Goal: Information Seeking & Learning: Understand process/instructions

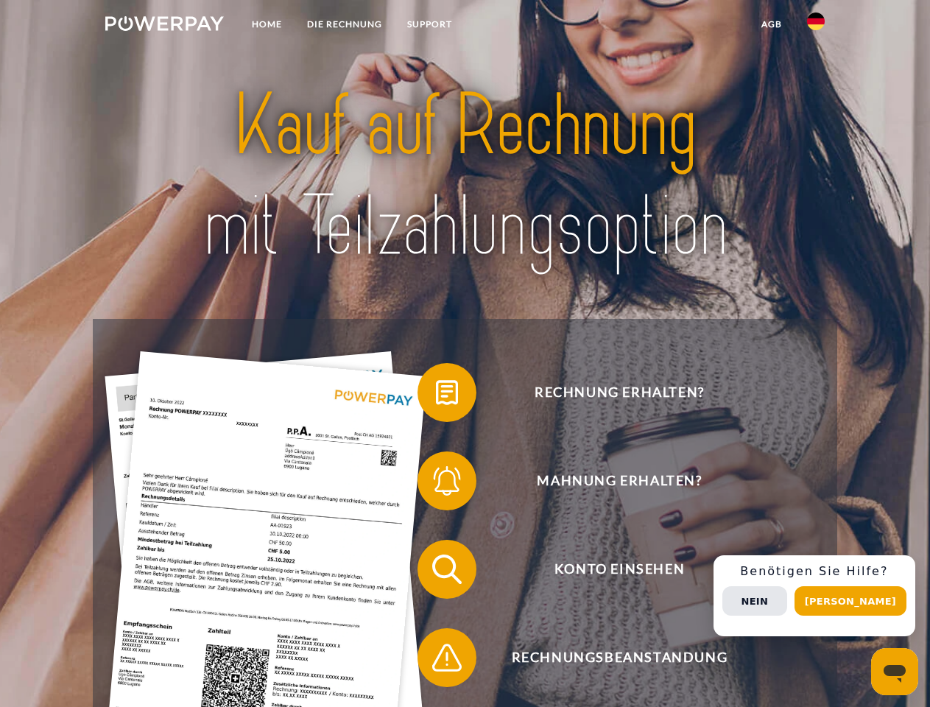
click at [164, 26] on img at bounding box center [164, 23] width 119 height 15
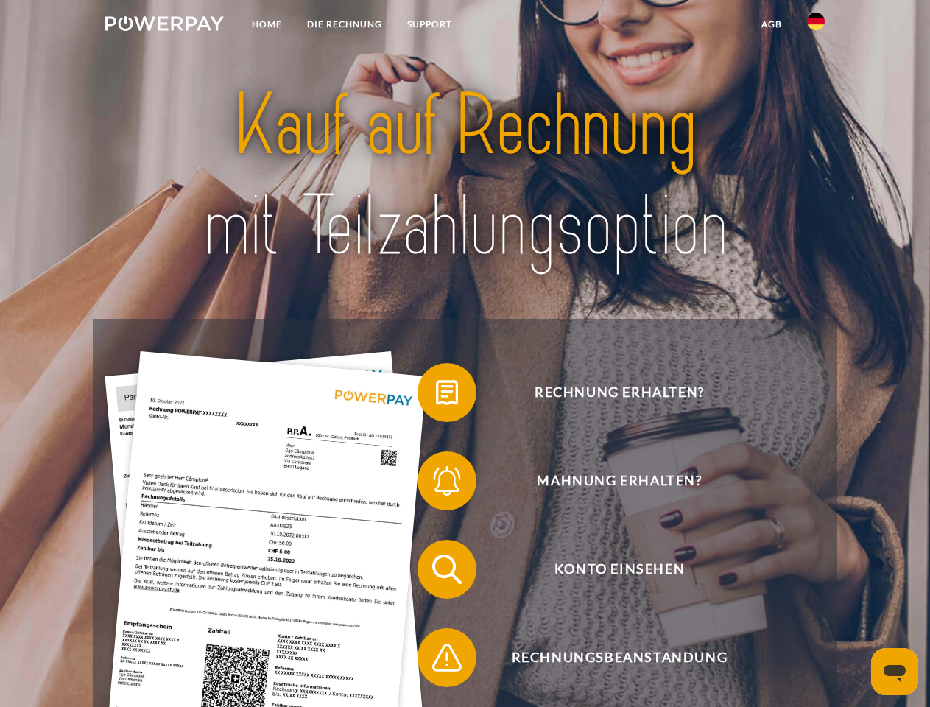
click at [816, 26] on img at bounding box center [816, 22] width 18 height 18
click at [771, 24] on link "agb" at bounding box center [772, 24] width 46 height 27
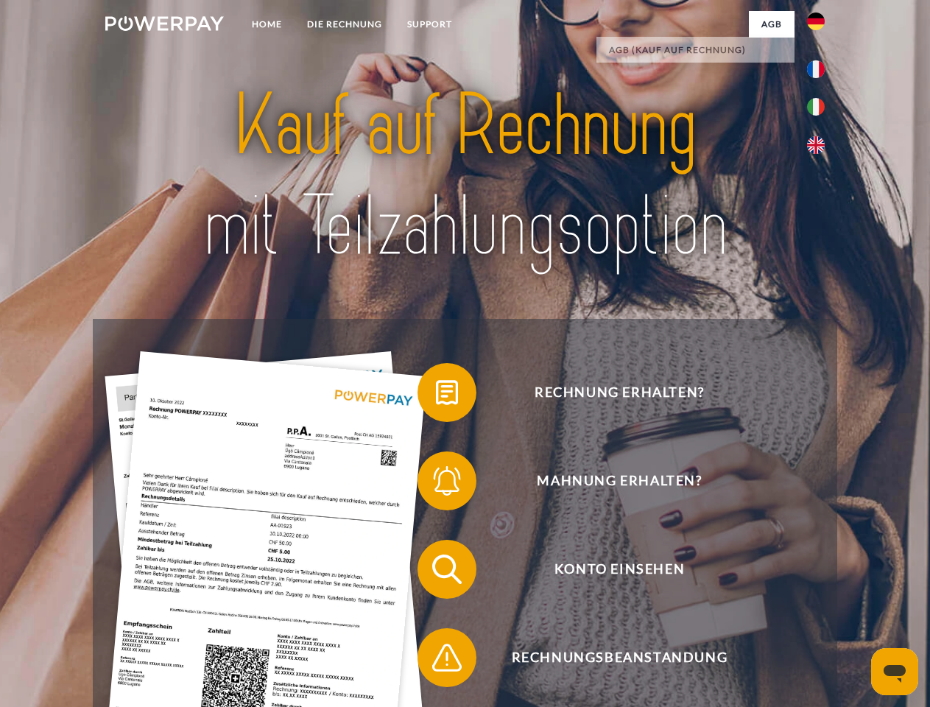
click at [436, 395] on span at bounding box center [425, 393] width 74 height 74
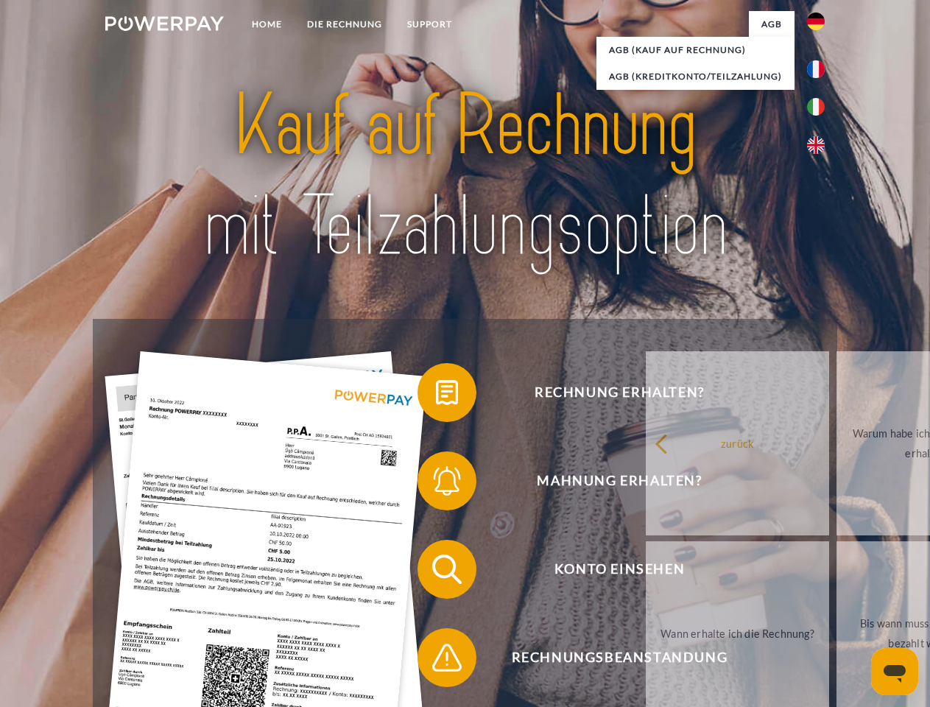
click at [646, 484] on link "zurück" at bounding box center [737, 443] width 183 height 184
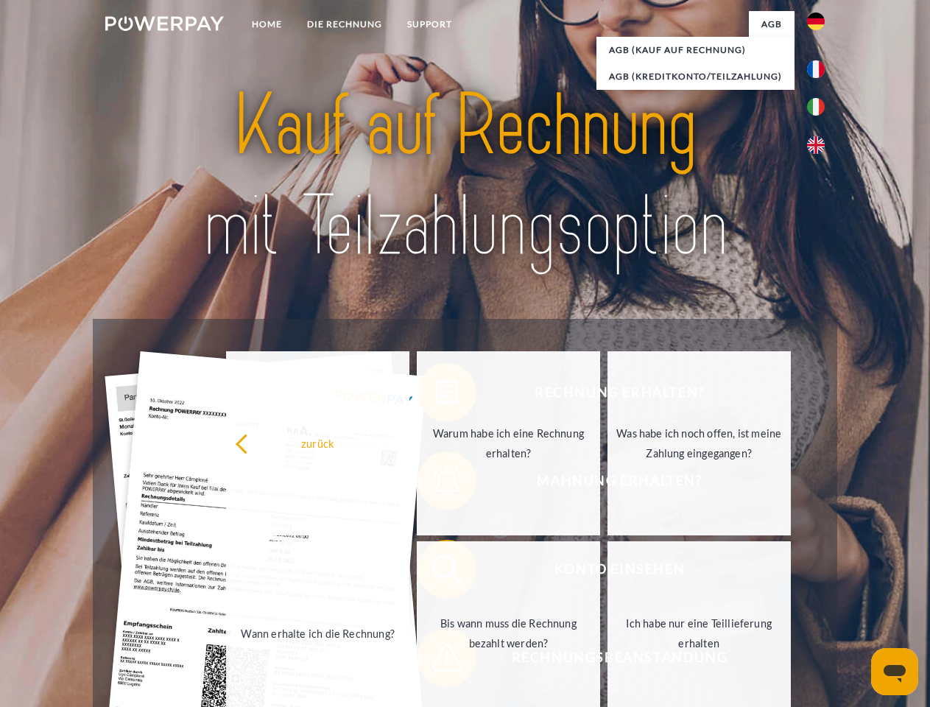
click at [409, 572] on link "Wann erhalte ich die Rechnung?" at bounding box center [317, 633] width 183 height 184
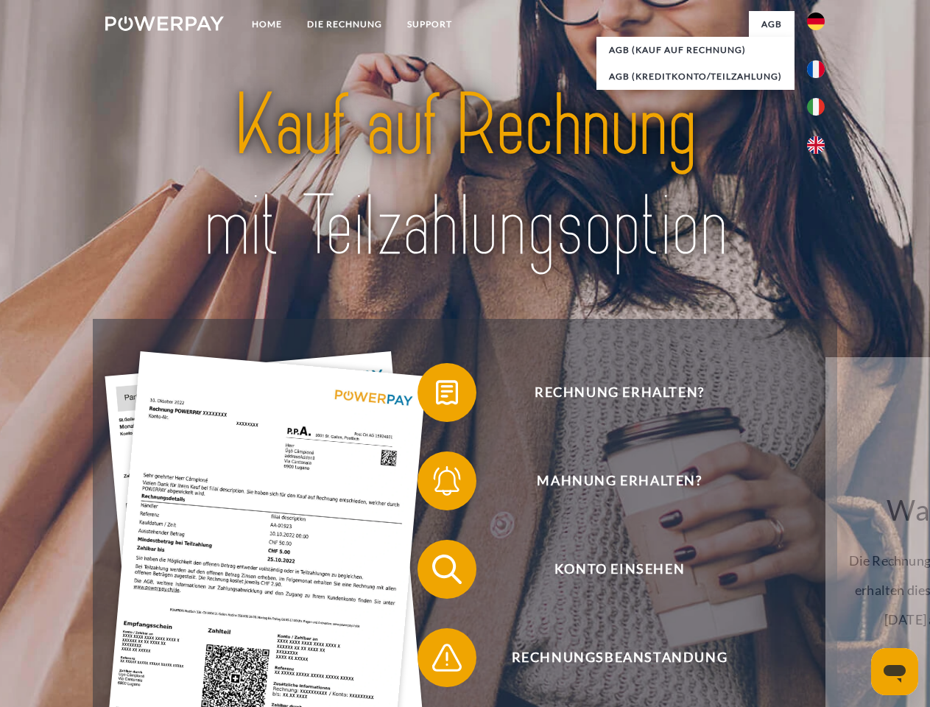
click at [436, 661] on span at bounding box center [425, 658] width 74 height 74
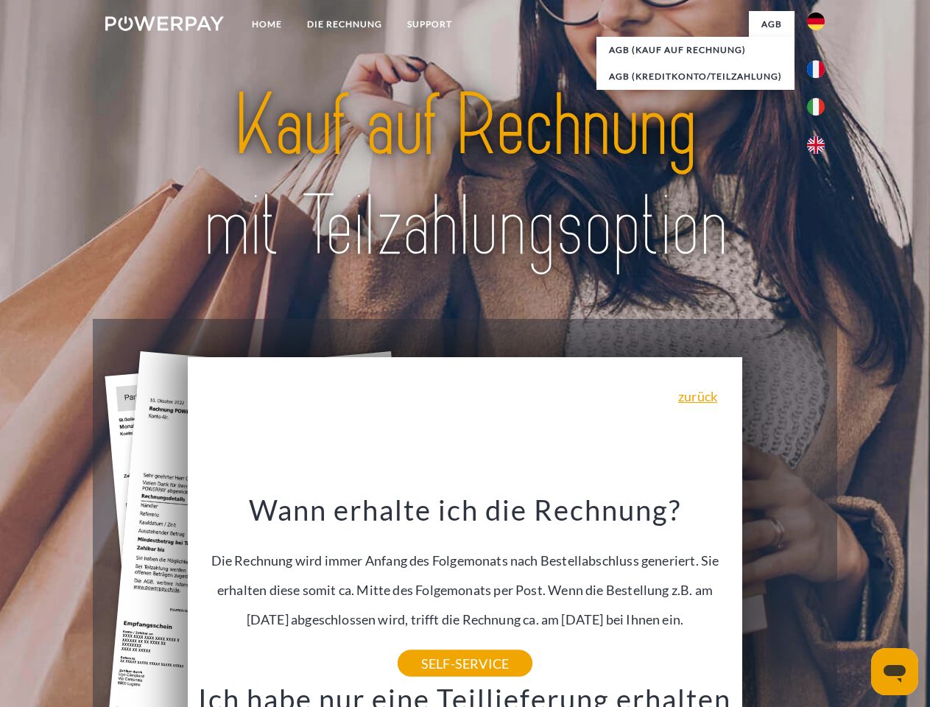
click at [784, 599] on span "Konto einsehen" at bounding box center [619, 569] width 361 height 59
click at [856, 601] on header "Home DIE RECHNUNG SUPPORT" at bounding box center [465, 508] width 930 height 1017
